Goal: Navigation & Orientation: Find specific page/section

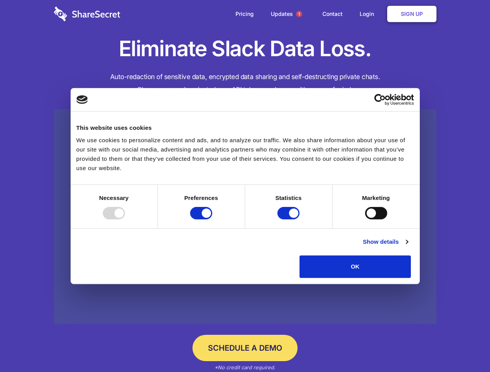
click at [125, 219] on div at bounding box center [114, 213] width 22 height 12
click at [212, 219] on input "Preferences" at bounding box center [201, 213] width 22 height 12
checkbox input "false"
click at [289, 219] on input "Statistics" at bounding box center [288, 213] width 22 height 12
checkbox input "false"
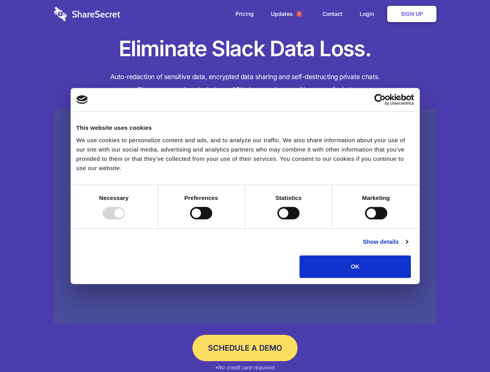
click at [365, 219] on input "Marketing" at bounding box center [376, 213] width 22 height 12
checkbox input "true"
click at [407, 247] on link "Show details" at bounding box center [384, 241] width 45 height 9
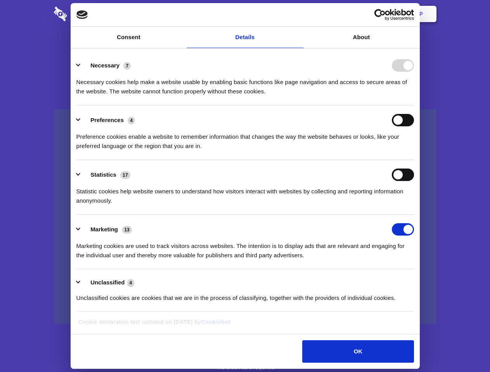
click at [428, 281] on body "Consent Details [#IABV2SETTINGS#] About This website uses cookies We use cookie…" at bounding box center [245, 186] width 490 height 372
click at [298, 14] on span "1" at bounding box center [299, 14] width 6 height 6
